Goal: Transaction & Acquisition: Subscribe to service/newsletter

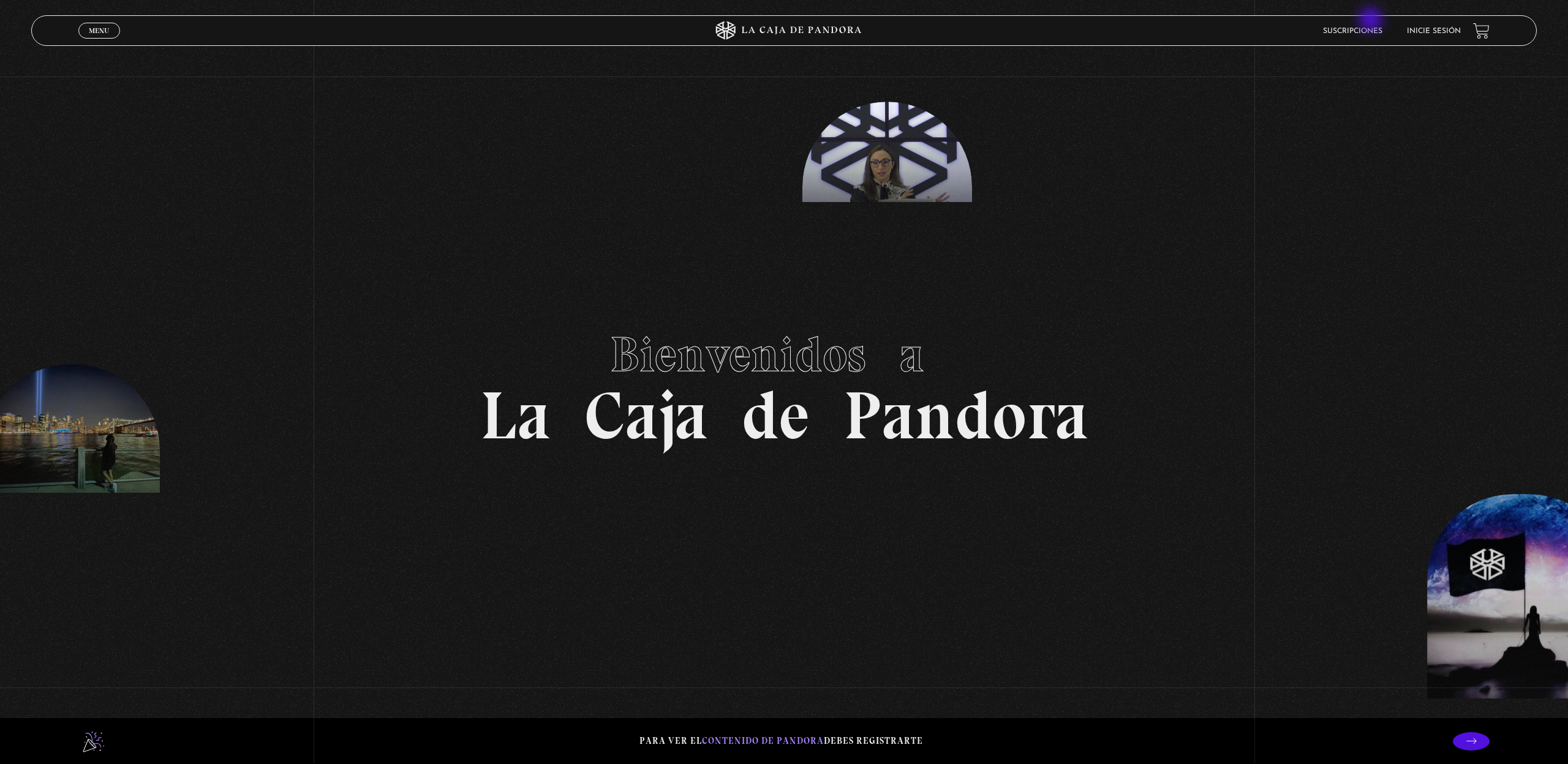
click at [1372, 22] on li "Suscripciones" at bounding box center [1352, 31] width 59 height 19
click at [1372, 28] on link "Suscripciones" at bounding box center [1352, 31] width 59 height 7
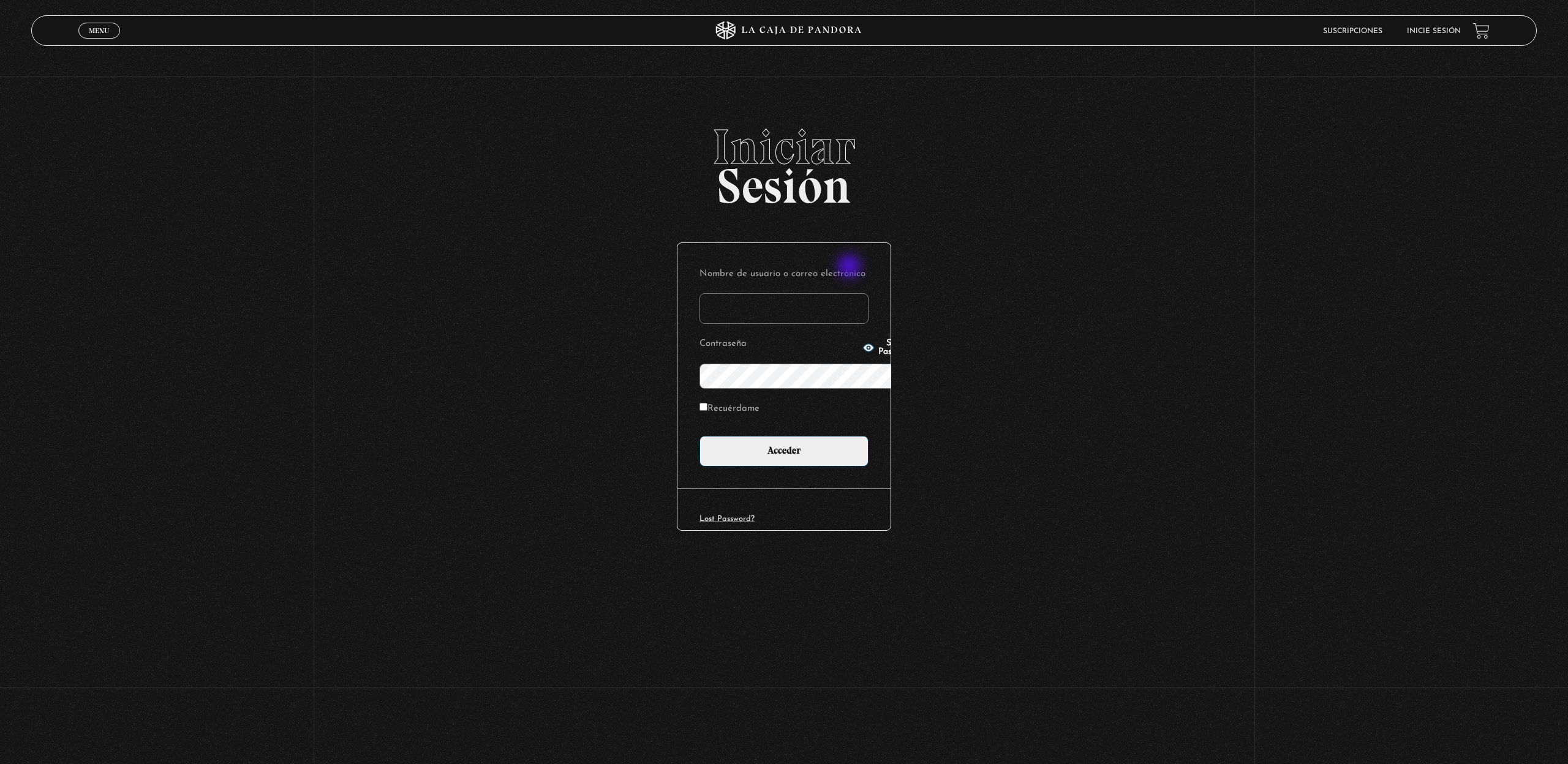
click at [851, 293] on input "Nombre de usuario o correo electrónico" at bounding box center [784, 308] width 169 height 30
type input "[PERSON_NAME][EMAIL_ADDRESS][PERSON_NAME][DOMAIN_NAME]"
click at [818, 436] on input "Acceder" at bounding box center [784, 451] width 169 height 30
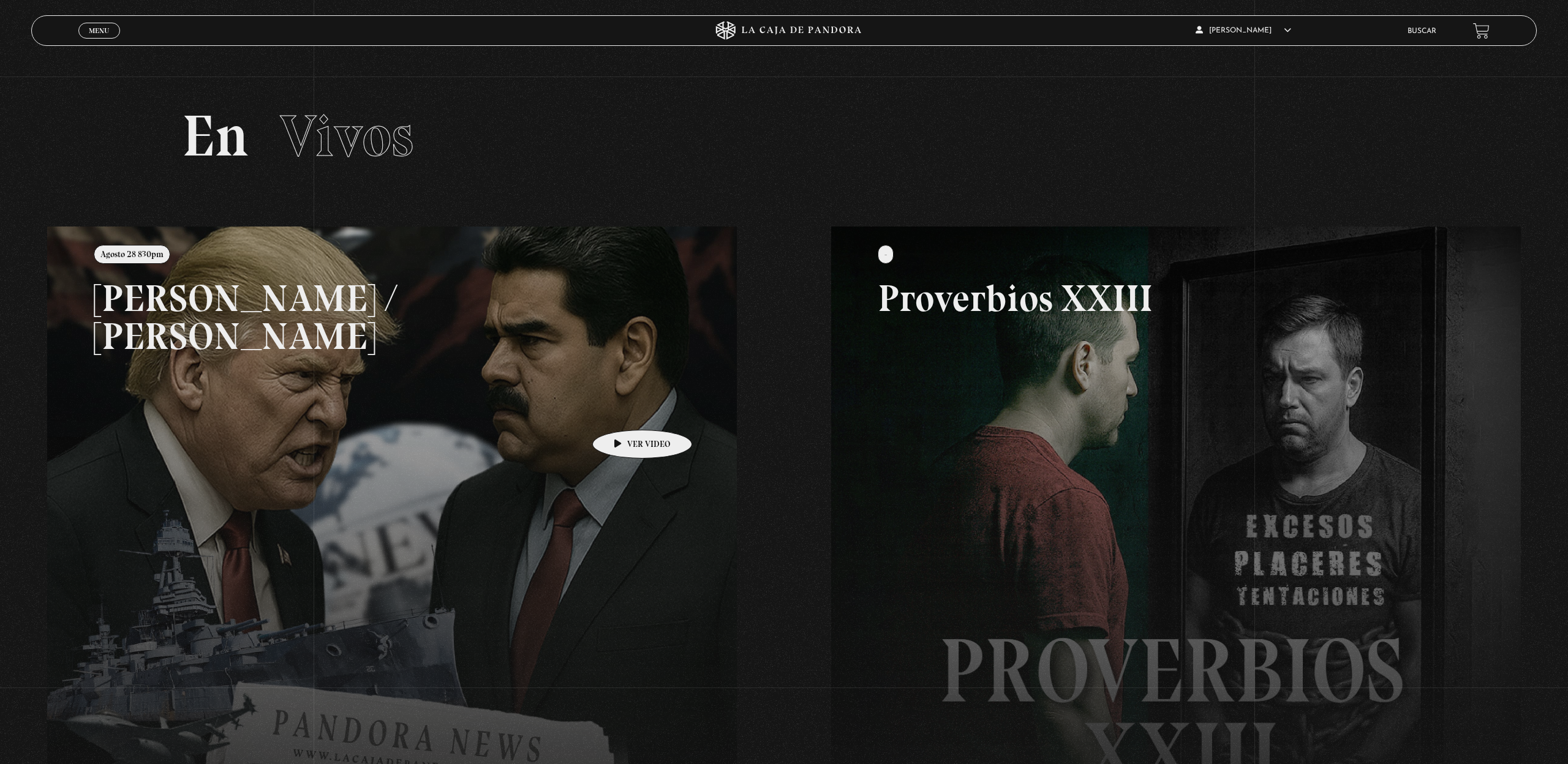
click at [584, 412] on link at bounding box center [831, 608] width 1568 height 764
